Goal: Task Accomplishment & Management: Manage account settings

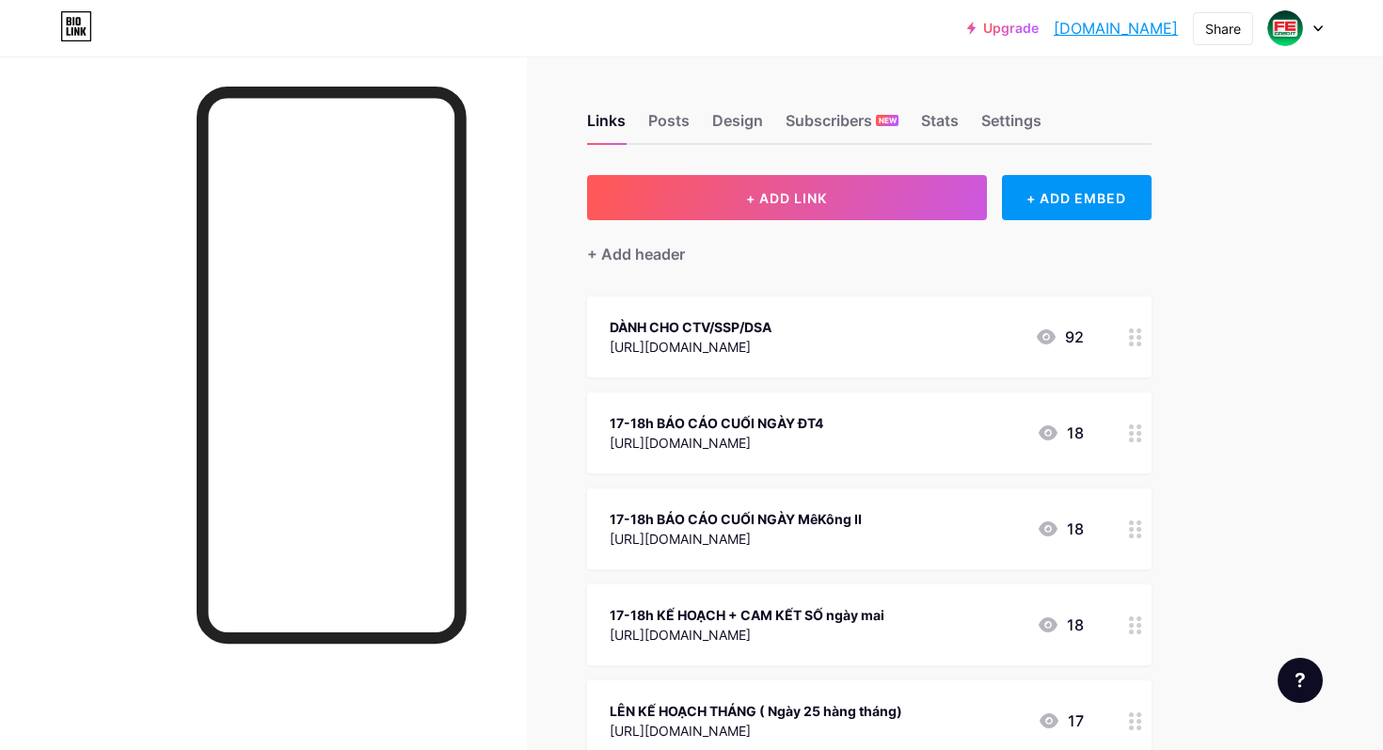
click at [1137, 436] on icon at bounding box center [1135, 433] width 13 height 18
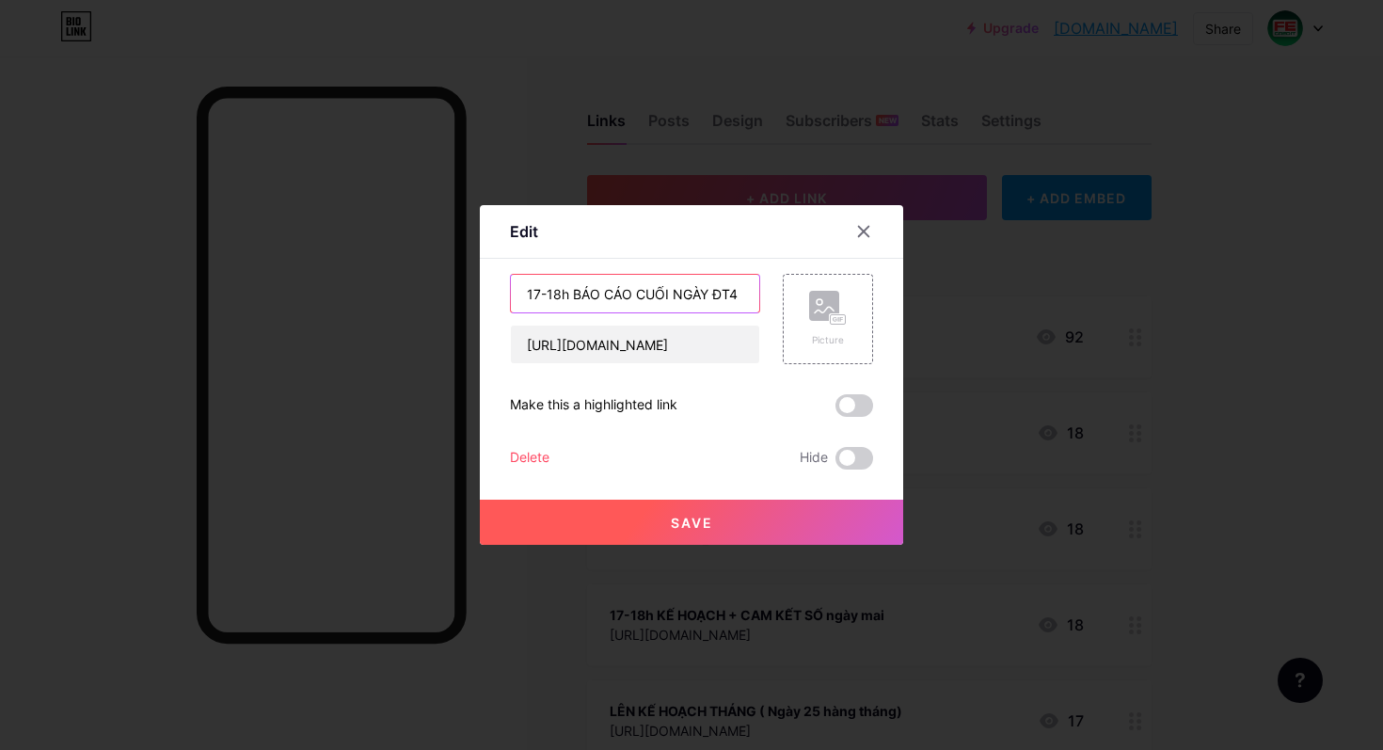
click at [547, 293] on input "17-18h BÁO CÁO CUỐI NGÀY ĐT4" at bounding box center [635, 294] width 248 height 38
type input "18h BÁO CÁO CUỐI NGÀY ĐT4"
click at [743, 524] on button "Save" at bounding box center [691, 522] width 423 height 45
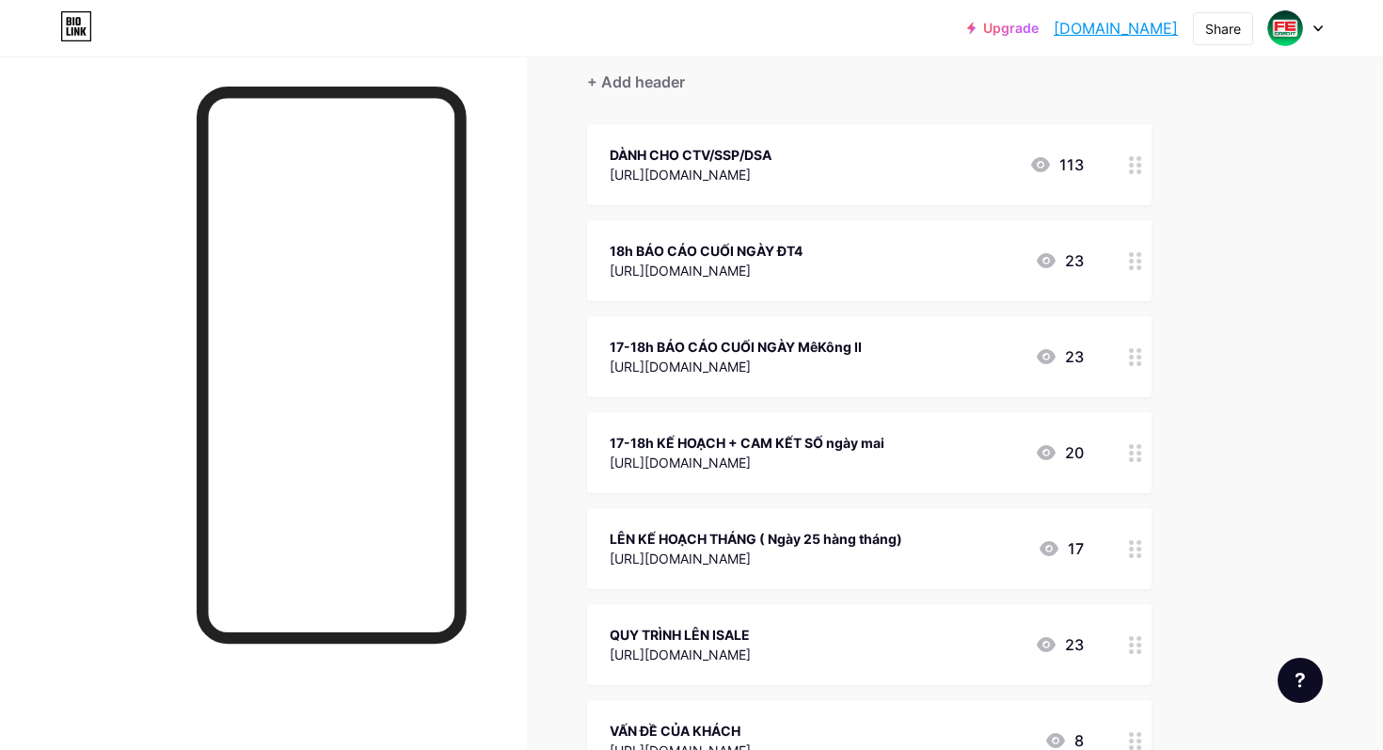
scroll to position [185, 0]
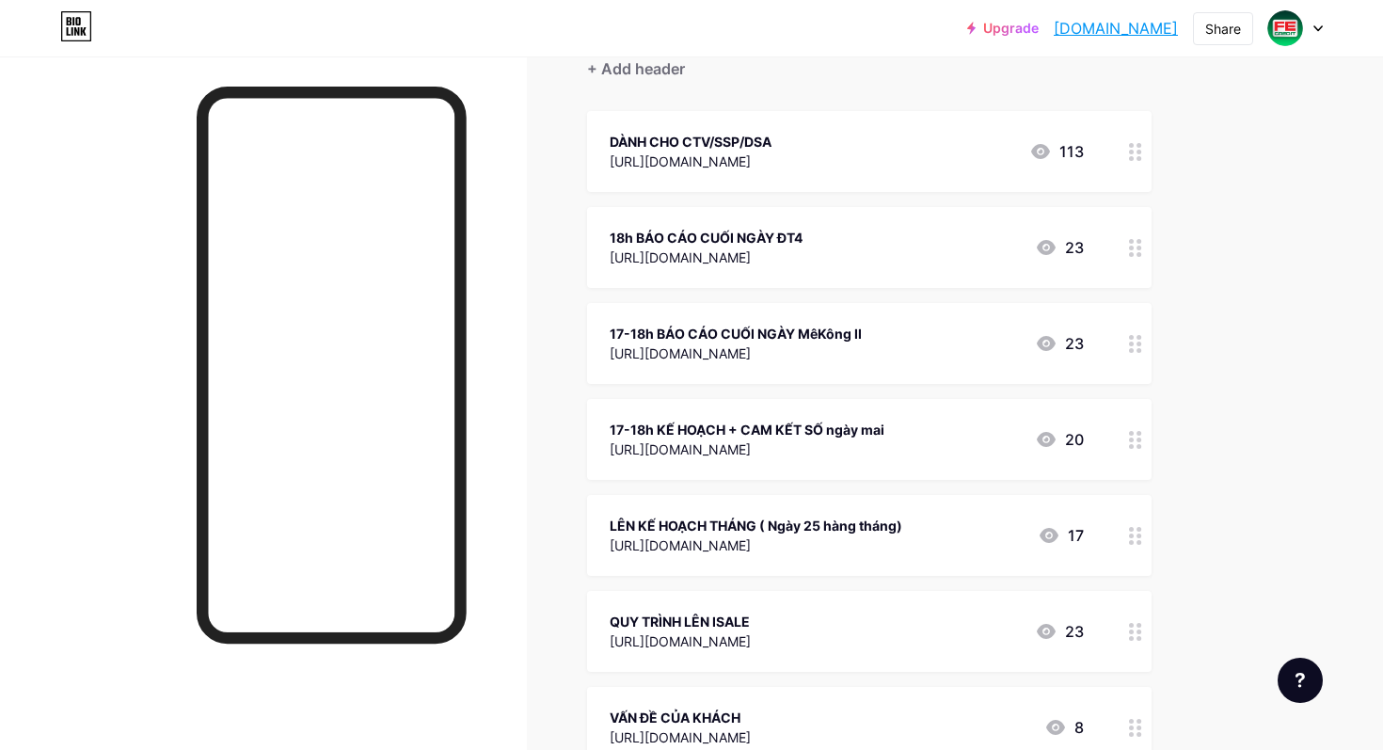
click at [1106, 436] on div "17-18h KẾ HOẠCH + CAM KẾT SỐ ngày mai [URL][DOMAIN_NAME] 20" at bounding box center [869, 439] width 565 height 81
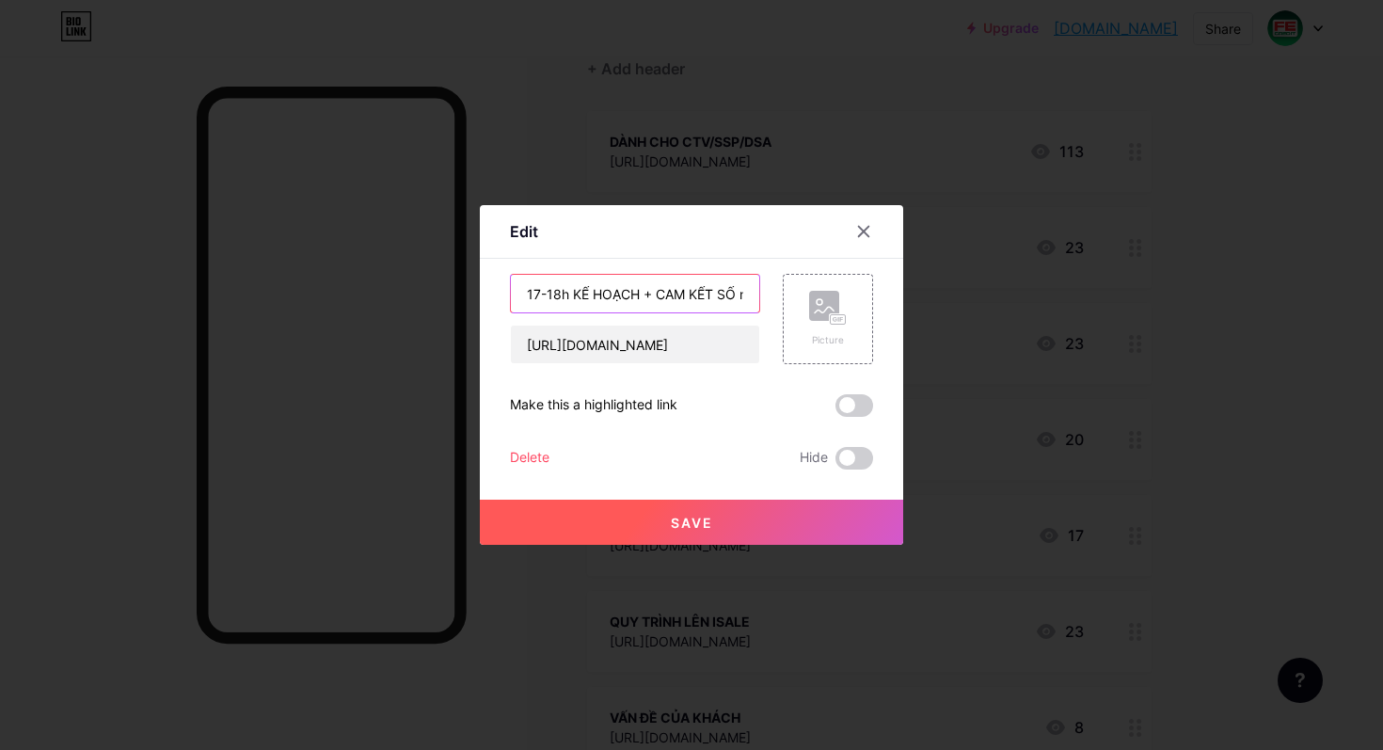
click at [550, 295] on input "17-18h KẾ HOẠCH + CAM KẾT SỐ ngày mai" at bounding box center [635, 294] width 248 height 38
type input "18h KẾ HOẠCH + CAM KẾT SỐ ngày mai"
click at [679, 518] on span "Save" at bounding box center [692, 523] width 42 height 16
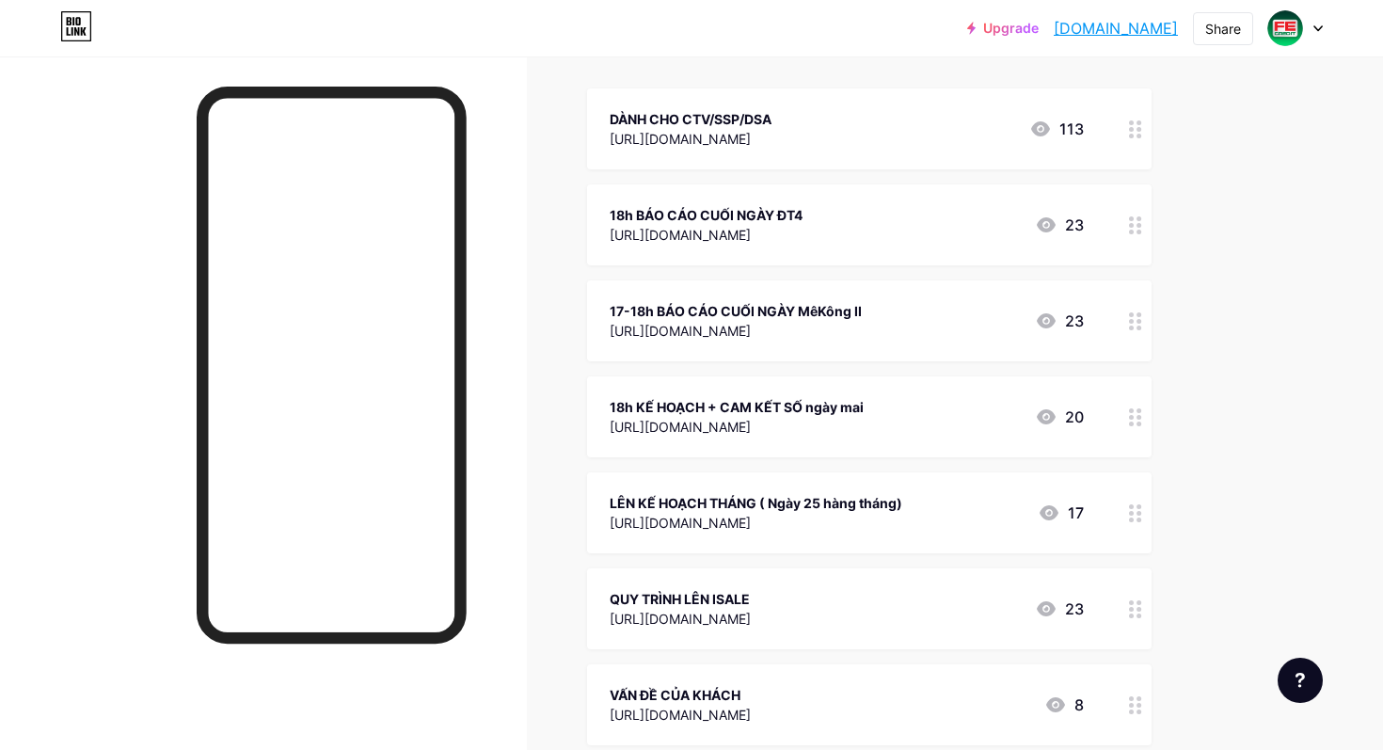
scroll to position [212, 0]
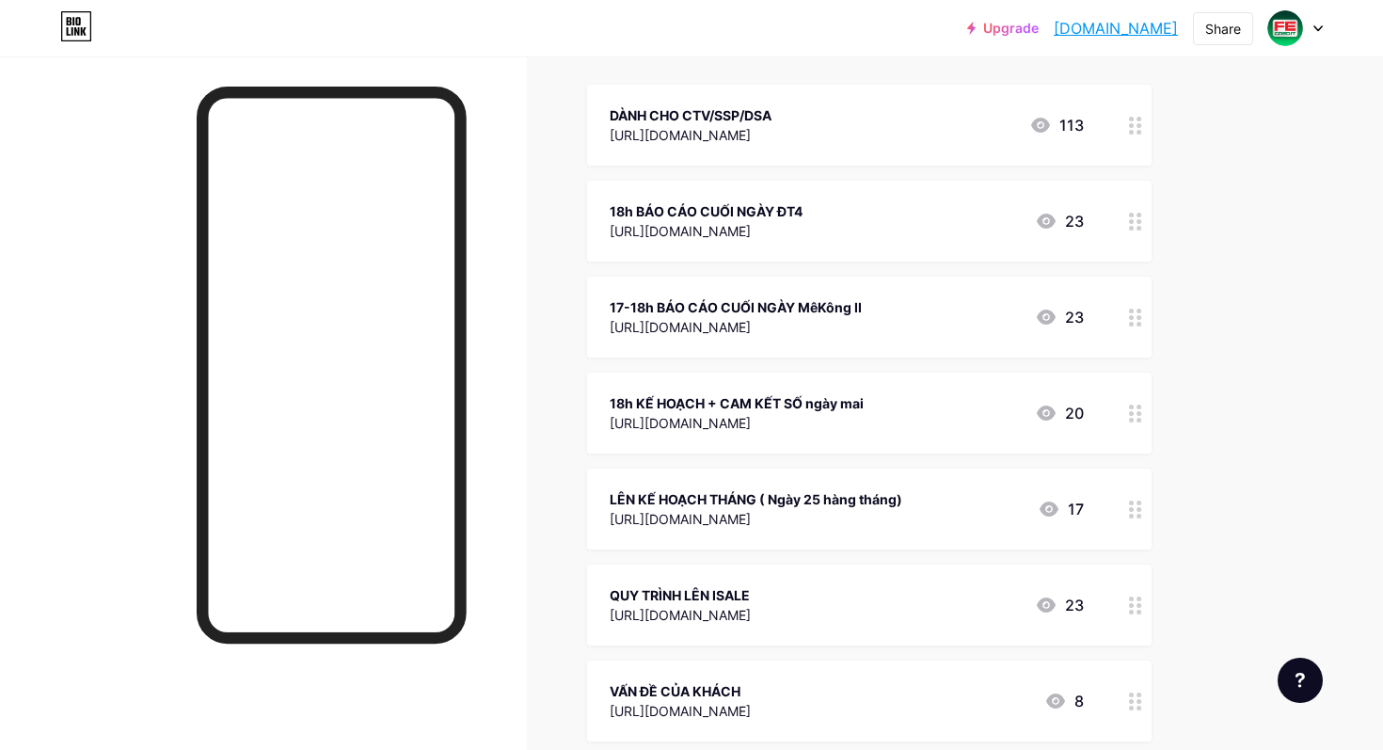
click at [1113, 318] on div "17-18h BÁO CÁO CUỐI NGÀY MêKông II [URL][DOMAIN_NAME] 23" at bounding box center [869, 317] width 565 height 81
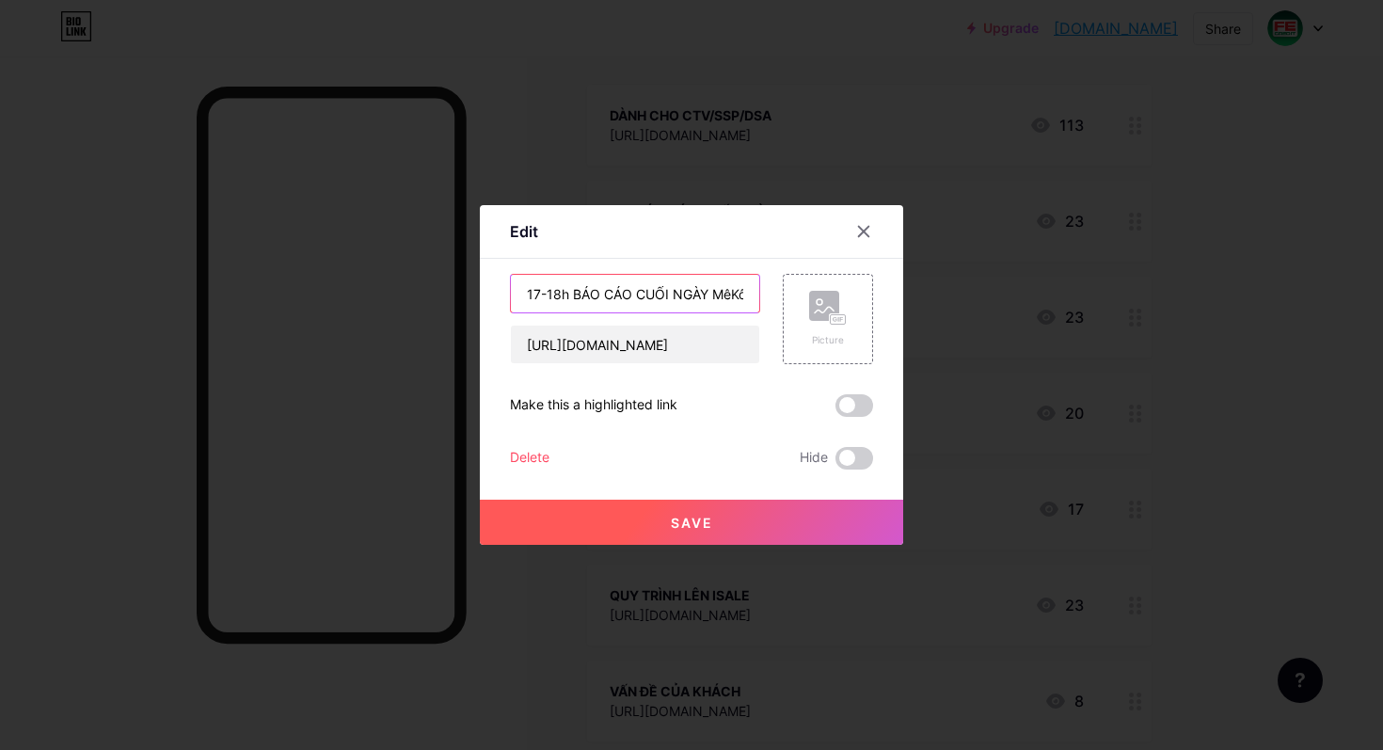
click at [549, 295] on input "17-18h BÁO CÁO CUỐI NGÀY MêKông II" at bounding box center [635, 294] width 248 height 38
type input "18h BÁO CÁO CUỐI NGÀY MêKông II"
click at [648, 512] on button "Save" at bounding box center [691, 522] width 423 height 45
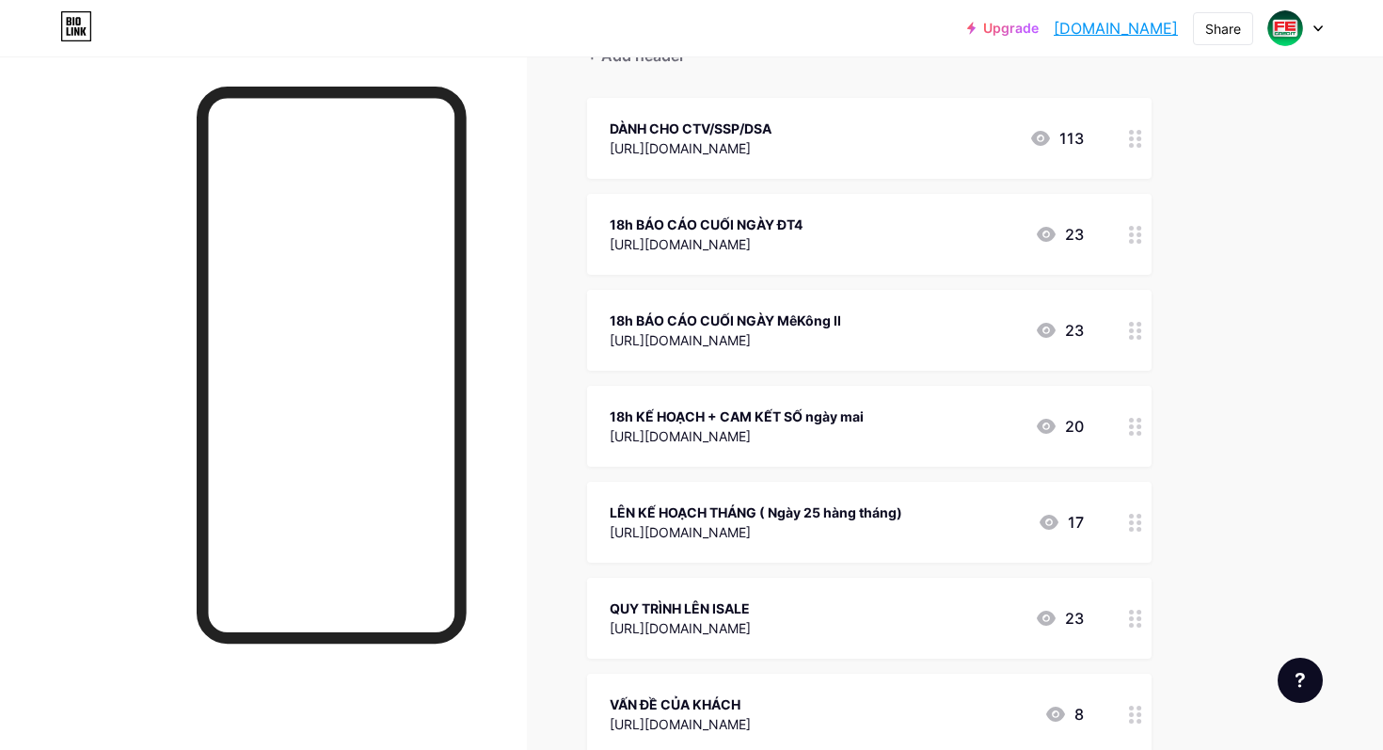
scroll to position [143, 0]
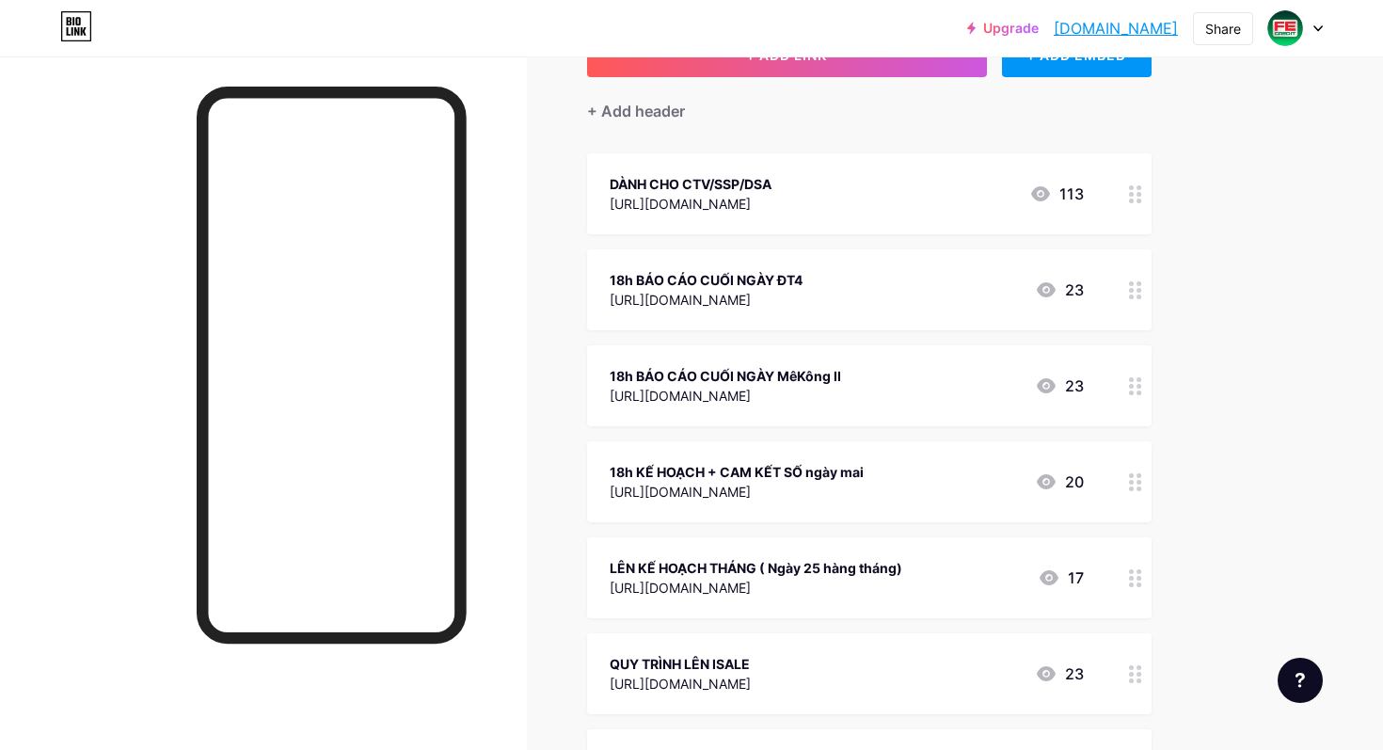
click at [1047, 353] on div "18h BÁO CÁO CUỐI NGÀY MêKông II [URL][DOMAIN_NAME] 23" at bounding box center [869, 385] width 565 height 81
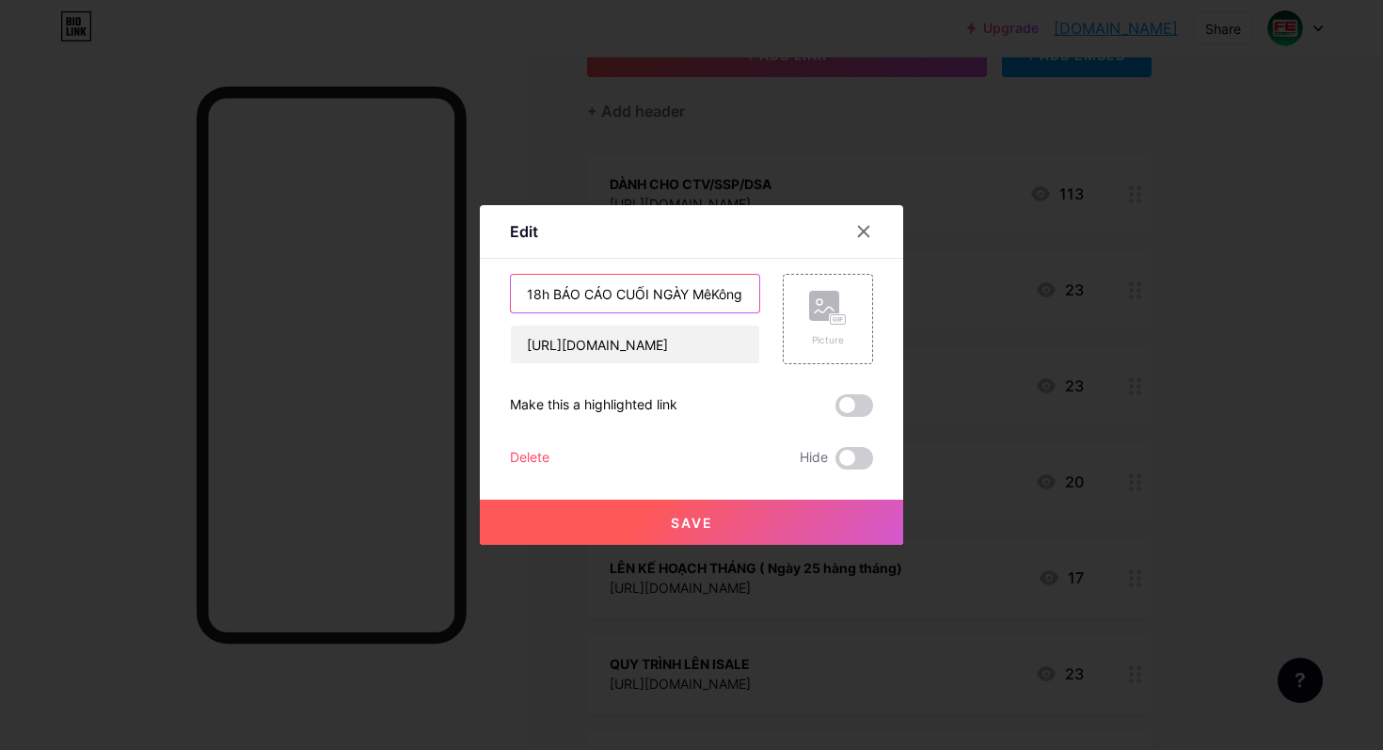
click at [742, 294] on input "18h BÁO CÁO CUỐI NGÀY MêKông II" at bounding box center [635, 294] width 248 height 38
type input "18h BÁO CÁO CUỐI NGÀY MK II"
click at [710, 523] on span "Save" at bounding box center [692, 523] width 42 height 16
